Goal: Information Seeking & Learning: Learn about a topic

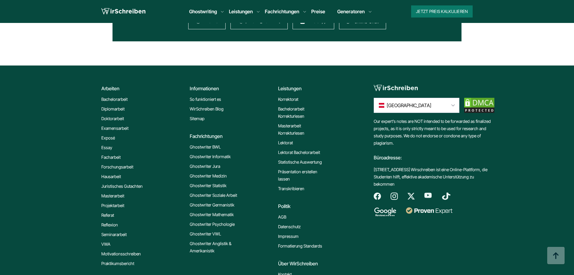
scroll to position [4353, 0]
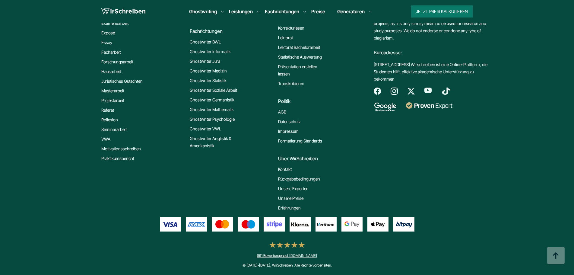
drag, startPoint x: 177, startPoint y: 191, endPoint x: 186, endPoint y: 210, distance: 20.8
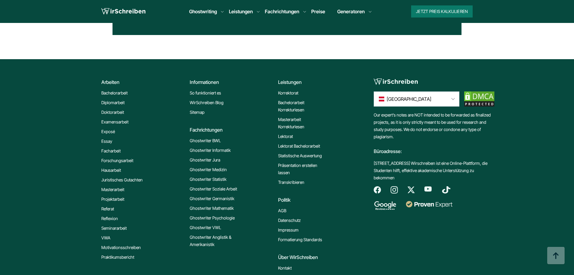
scroll to position [4263, 0]
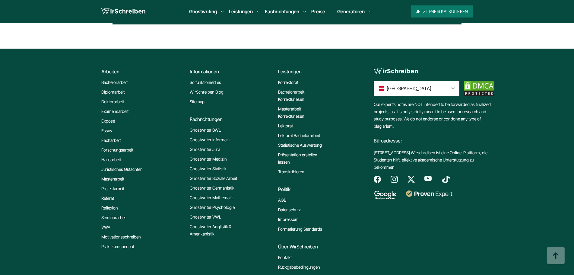
click at [288, 175] on link "Transkribieren" at bounding box center [291, 171] width 26 height 7
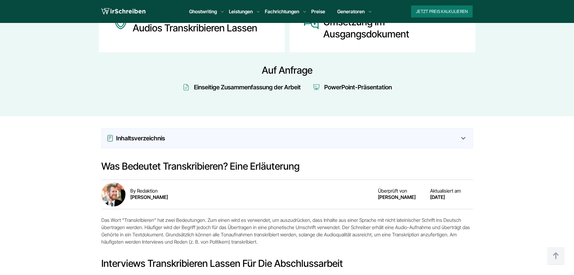
scroll to position [392, 0]
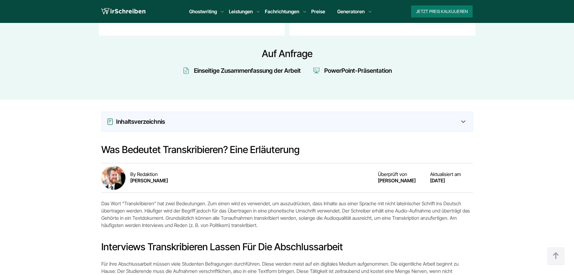
click at [271, 117] on div "Inhaltsverzeichnis" at bounding box center [287, 122] width 361 height 10
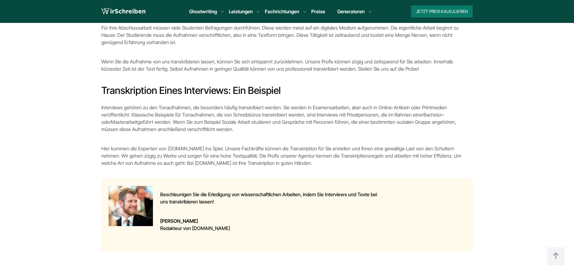
scroll to position [634, 0]
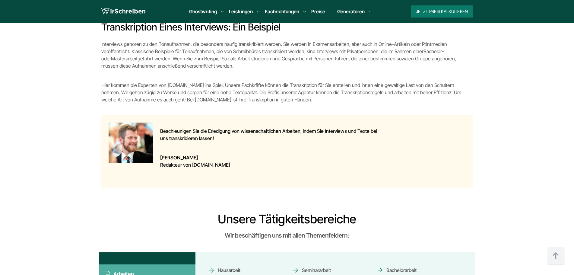
drag, startPoint x: 271, startPoint y: 101, endPoint x: 269, endPoint y: 110, distance: 9.7
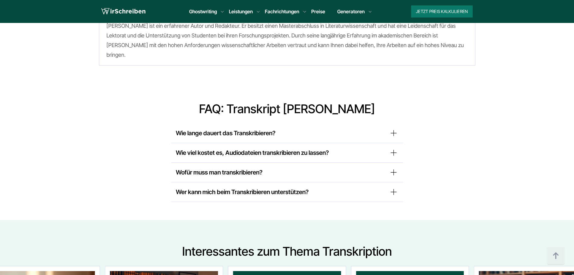
scroll to position [2715, 0]
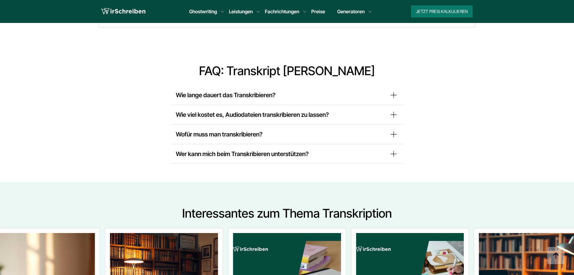
click at [392, 110] on summary "Wie viel kostet es, Audiodateien transkribieren zu lassen?" at bounding box center [287, 115] width 223 height 10
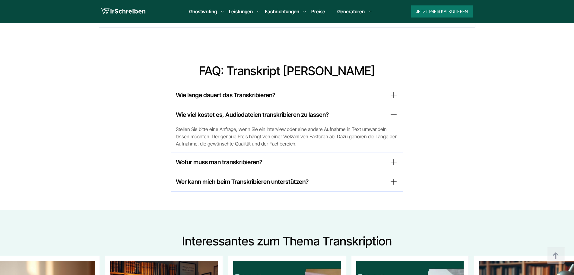
click at [380, 177] on summary "Wer kann mich beim Transkribieren unterstützen?" at bounding box center [287, 182] width 223 height 10
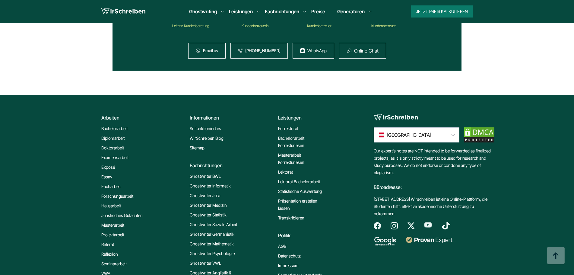
scroll to position [3258, 0]
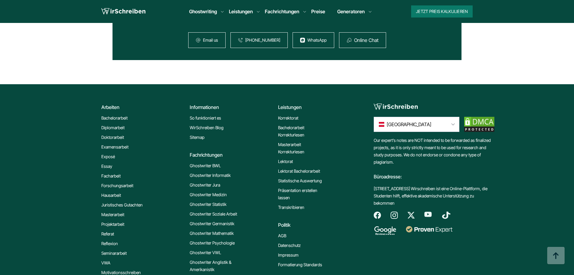
click at [125, 182] on link "Forschungsarbeit" at bounding box center [117, 185] width 32 height 7
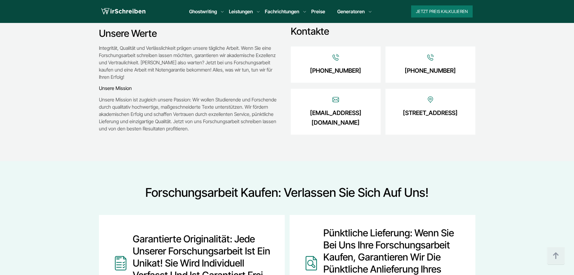
scroll to position [996, 0]
